Goal: Use online tool/utility: Utilize a website feature to perform a specific function

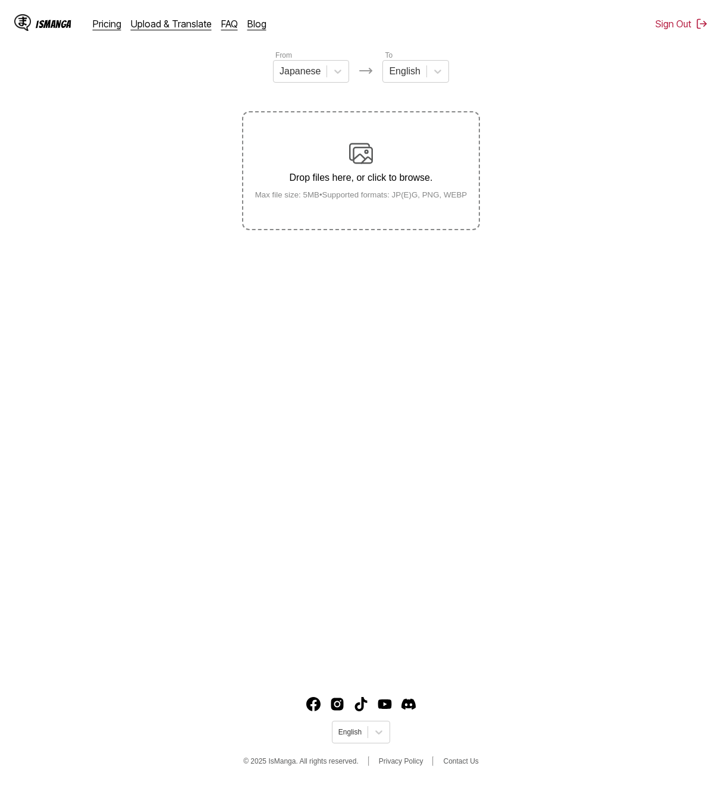
scroll to position [111, 0]
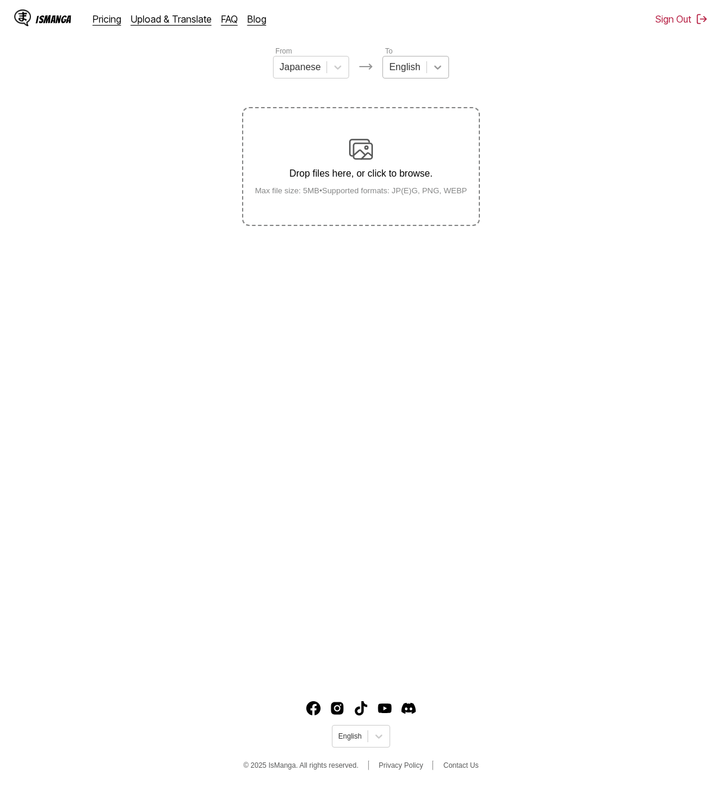
click at [427, 67] on div at bounding box center [437, 67] width 21 height 21
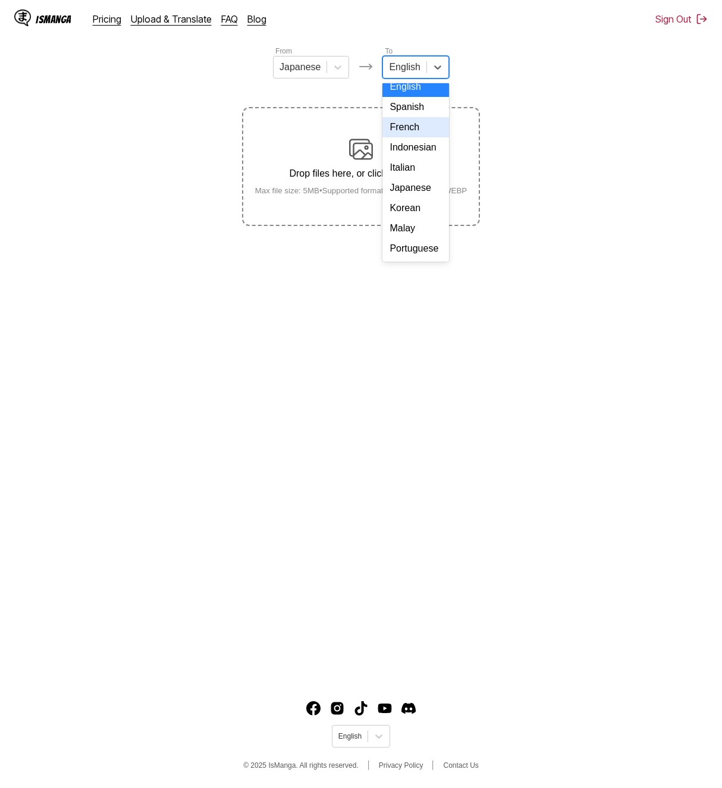
scroll to position [59, 0]
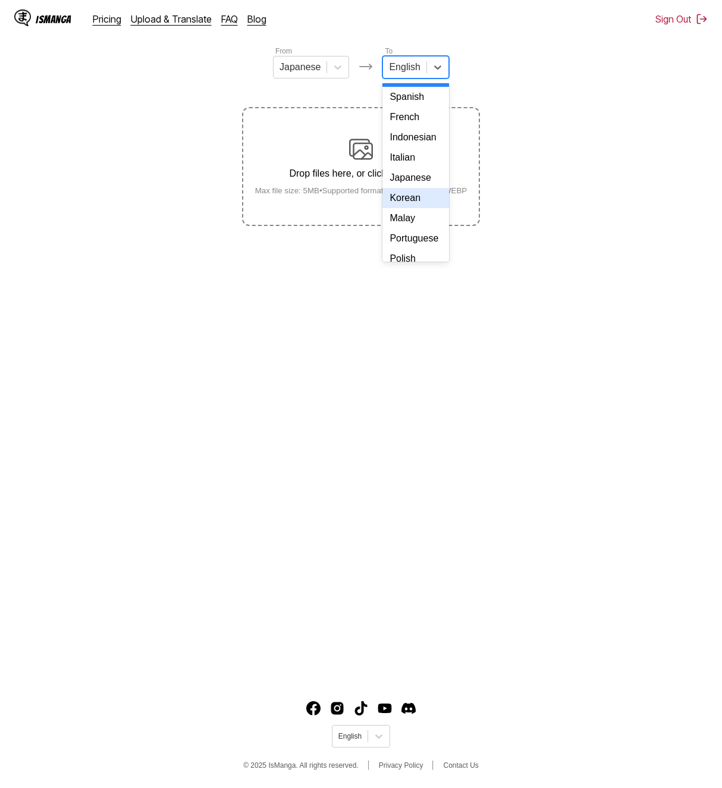
click at [415, 208] on div "Korean" at bounding box center [416, 198] width 66 height 20
click at [644, 275] on main "AI-Powered Manga Translator Experience seamless manga translation with our cutt…" at bounding box center [361, 323] width 722 height 710
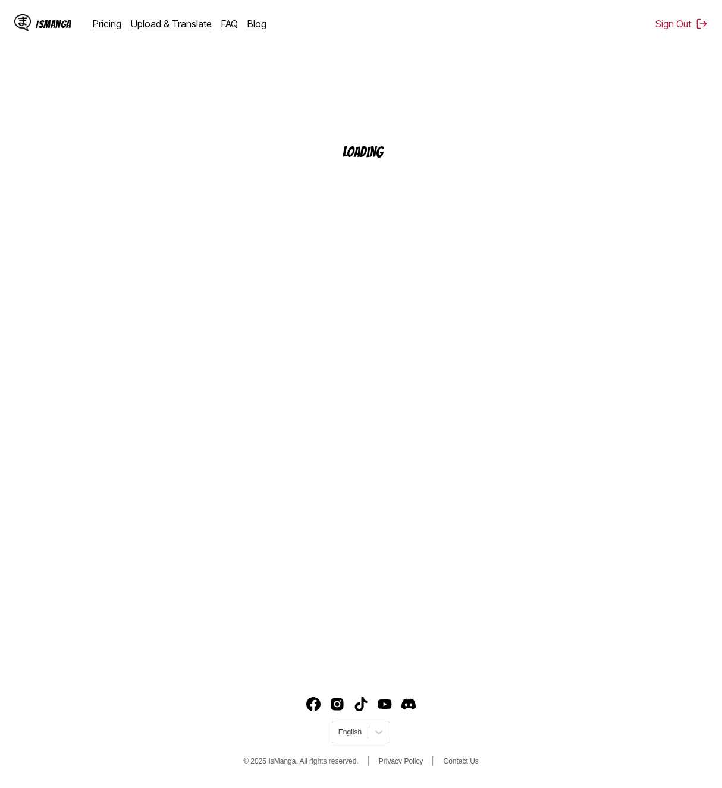
scroll to position [111, 0]
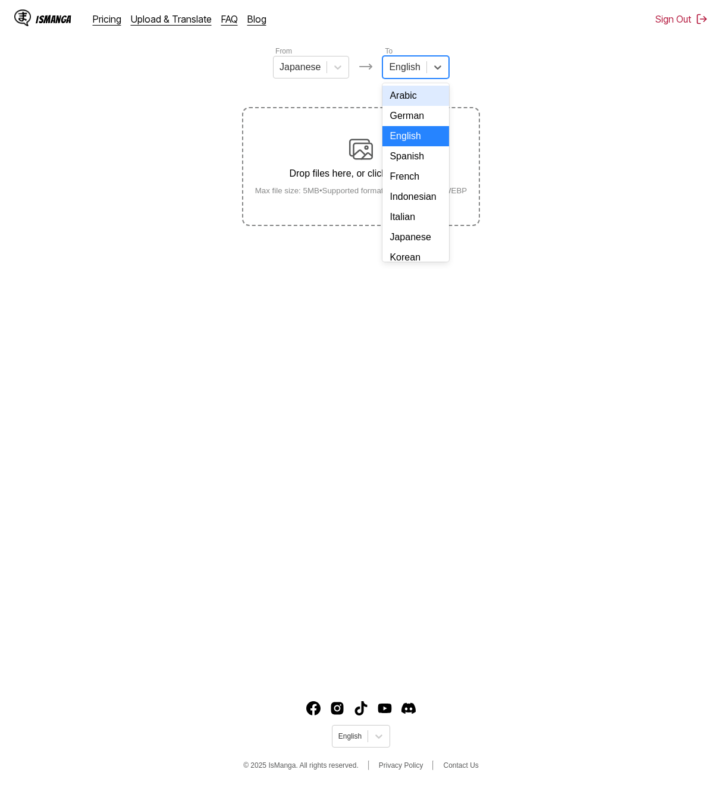
click at [414, 71] on div at bounding box center [404, 67] width 31 height 13
click at [411, 149] on div "Korean" at bounding box center [416, 139] width 66 height 20
